Goal: Information Seeking & Learning: Learn about a topic

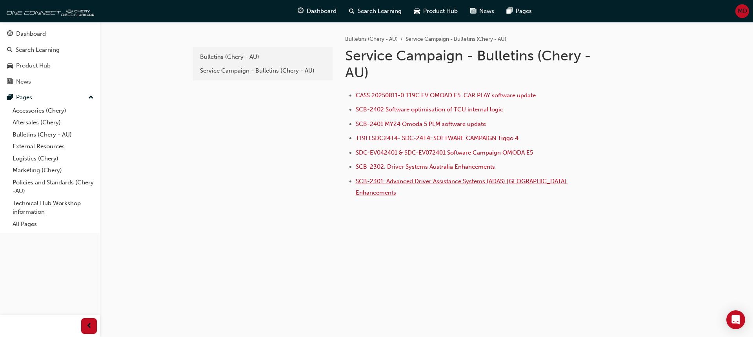
click at [419, 181] on span "SCB-2301: Advanced Driver Assistance Systems (ADAS) [GEOGRAPHIC_DATA] Enhanceme…" at bounding box center [462, 187] width 212 height 18
click at [35, 50] on div "Search Learning" at bounding box center [38, 50] width 44 height 9
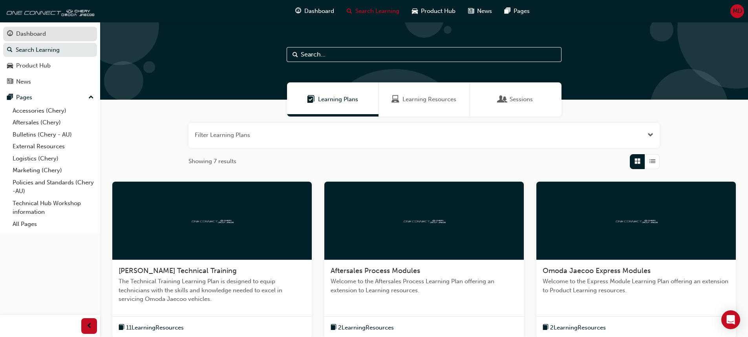
click at [28, 33] on div "Dashboard" at bounding box center [31, 33] width 30 height 9
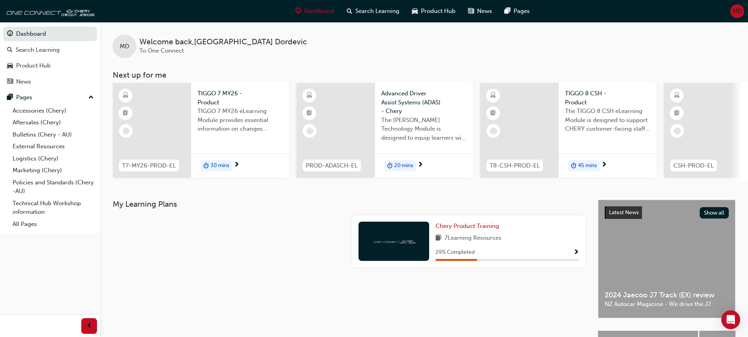
click at [573, 252] on span "Show Progress" at bounding box center [576, 252] width 6 height 7
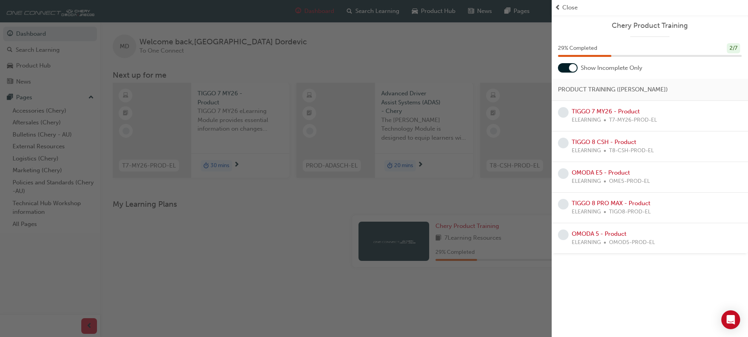
click at [563, 67] on div at bounding box center [568, 67] width 20 height 9
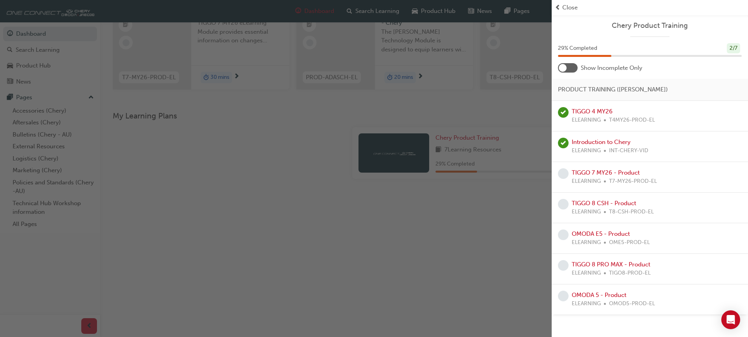
scroll to position [39, 0]
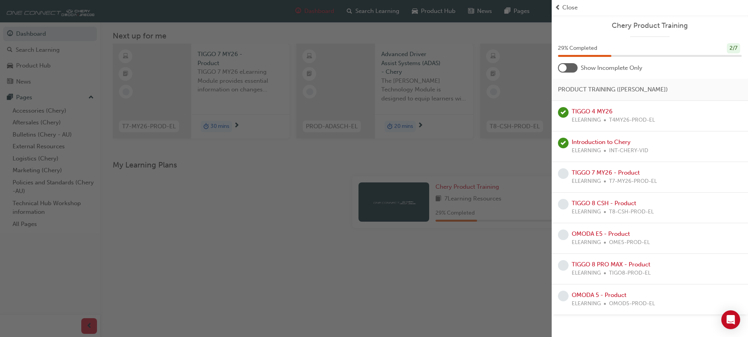
click at [259, 212] on div "button" at bounding box center [275, 168] width 551 height 337
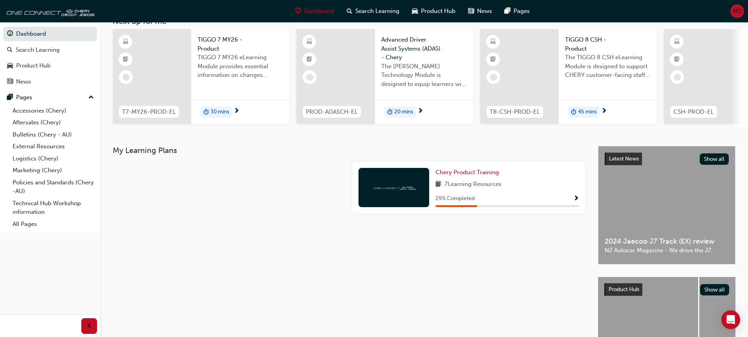
scroll to position [53, 0]
click at [576, 201] on span "Show Progress" at bounding box center [576, 199] width 6 height 7
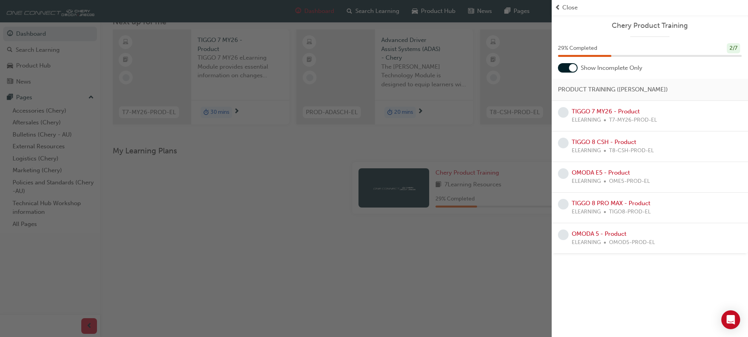
click at [565, 71] on div at bounding box center [568, 67] width 20 height 9
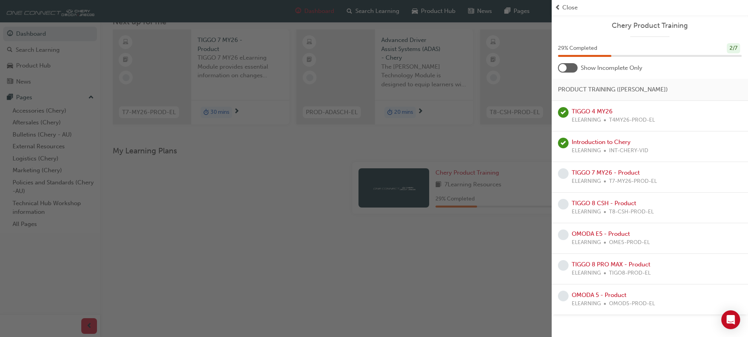
click at [312, 188] on div "button" at bounding box center [275, 168] width 551 height 337
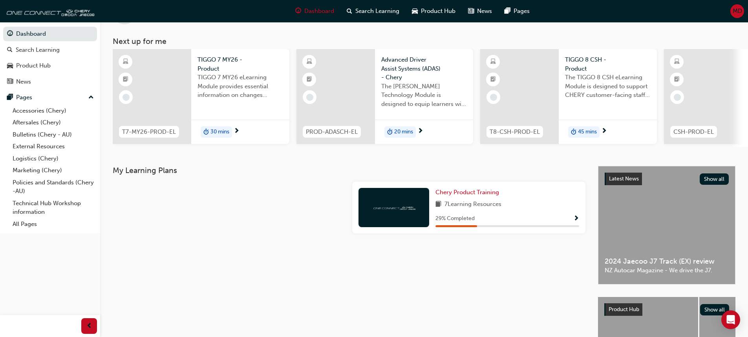
scroll to position [0, 0]
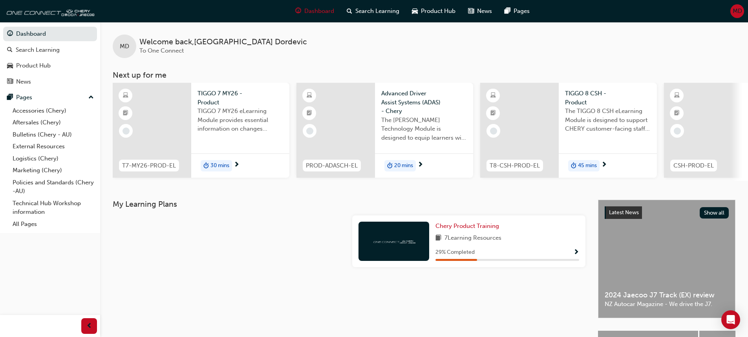
click at [733, 14] on span "MD" at bounding box center [736, 11] width 9 height 9
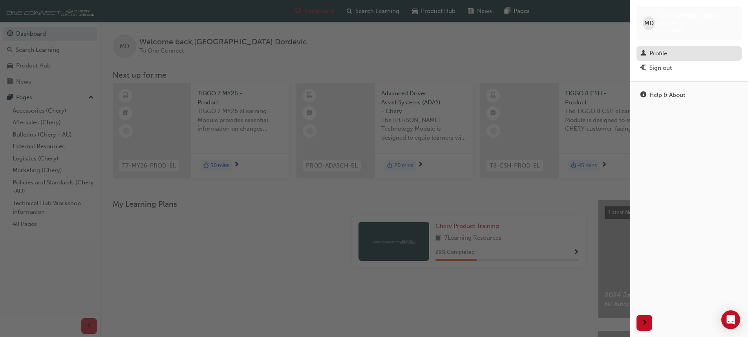
click at [660, 51] on div "Profile" at bounding box center [688, 54] width 97 height 10
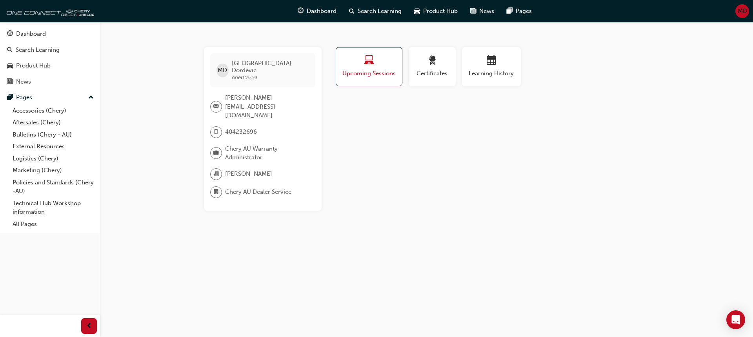
click at [377, 75] on span "Upcoming Sessions" at bounding box center [369, 73] width 54 height 9
click at [432, 73] on span "Certificates" at bounding box center [432, 73] width 35 height 9
click at [484, 67] on div "button" at bounding box center [491, 62] width 47 height 12
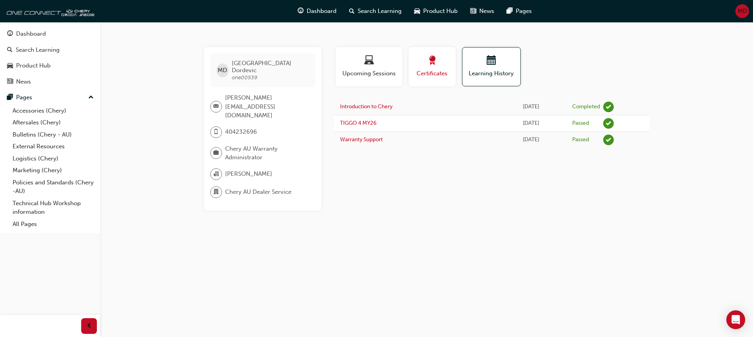
click at [430, 67] on div "button" at bounding box center [432, 62] width 35 height 12
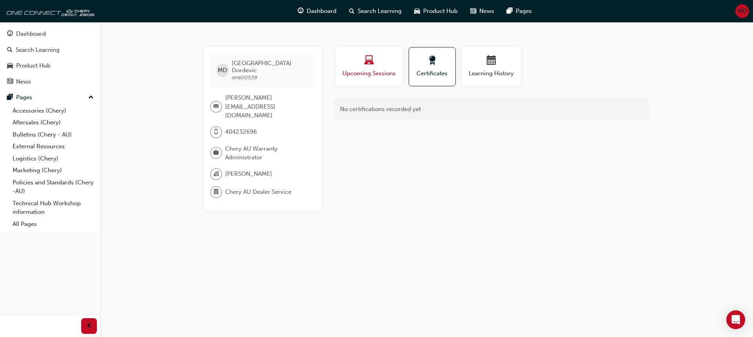
click at [368, 67] on div "button" at bounding box center [369, 62] width 55 height 12
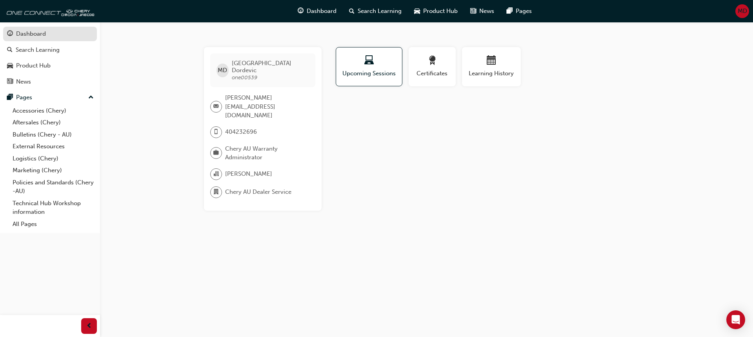
click at [39, 34] on div "Dashboard" at bounding box center [31, 33] width 30 height 9
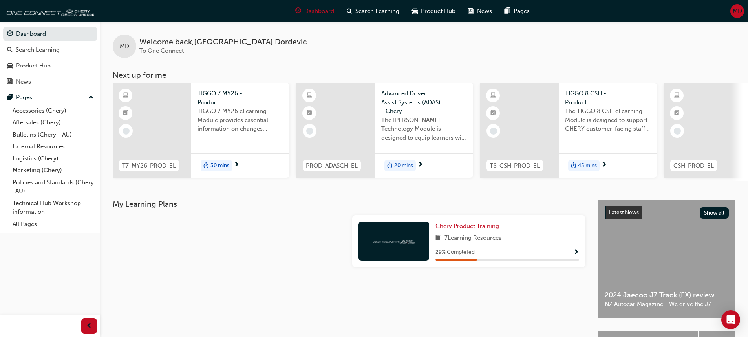
click at [575, 255] on span "Show Progress" at bounding box center [576, 252] width 6 height 7
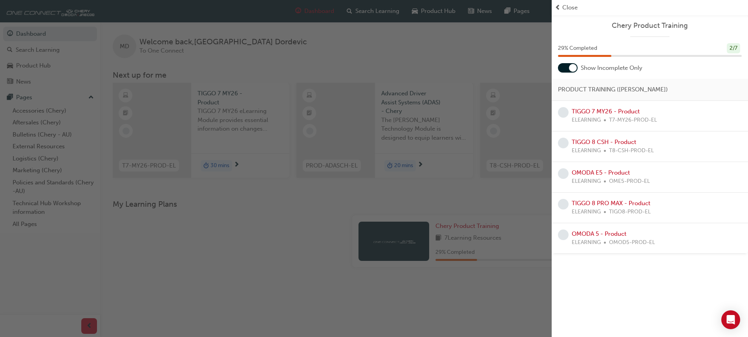
click at [559, 7] on span "prev-icon" at bounding box center [557, 7] width 6 height 9
